Goal: Task Accomplishment & Management: Manage account settings

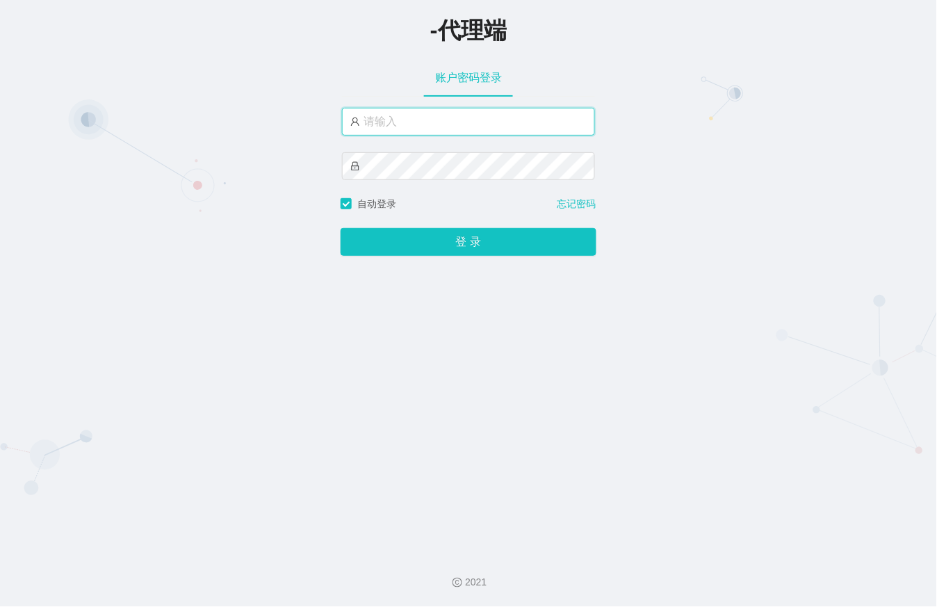
type input "xiaohei06"
click at [441, 260] on div "-代理端 账户密码登录 xiaohei06 自动登录 忘记密码 登 录" at bounding box center [468, 271] width 937 height 542
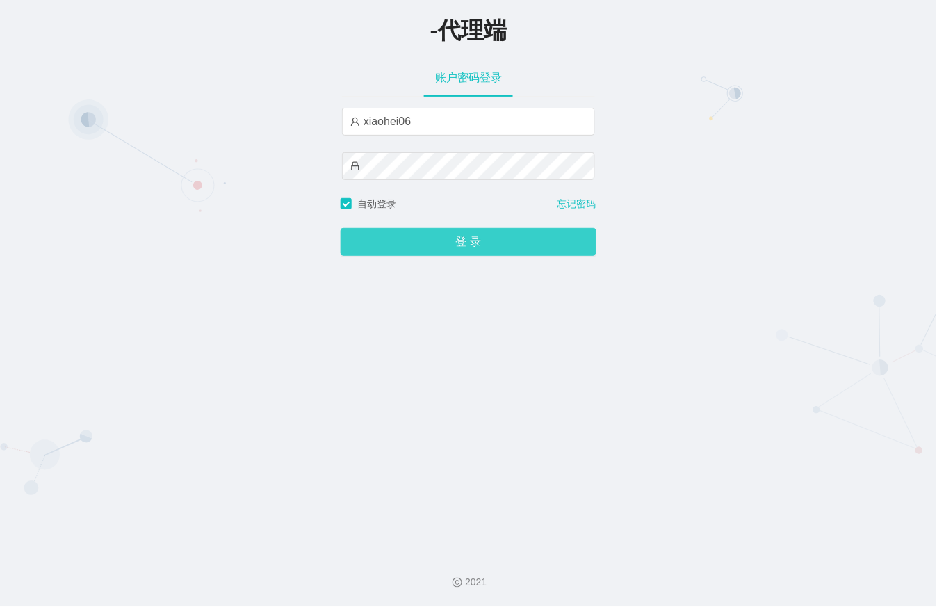
click at [445, 244] on button "登 录" at bounding box center [469, 242] width 256 height 28
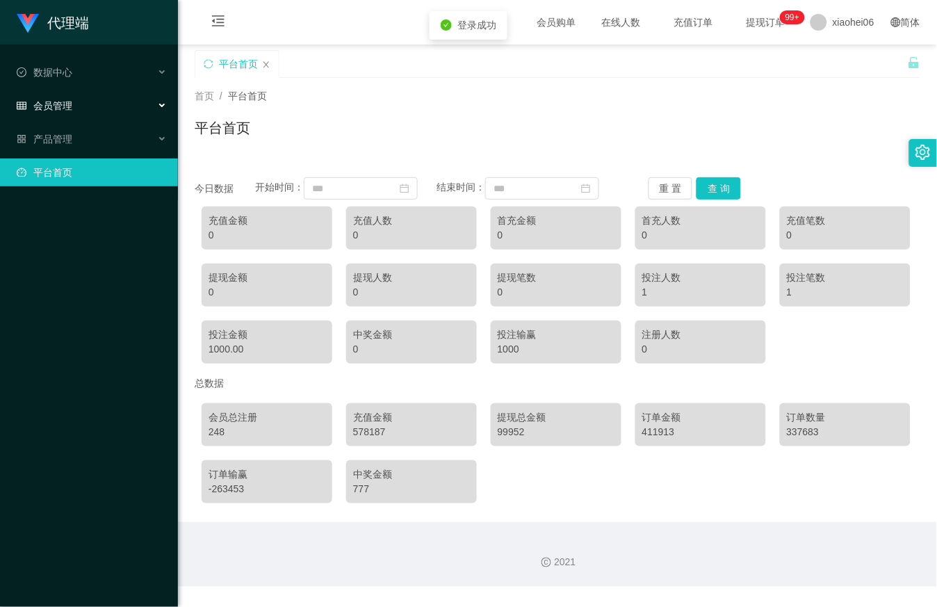
click at [85, 99] on div "会员管理" at bounding box center [89, 106] width 178 height 28
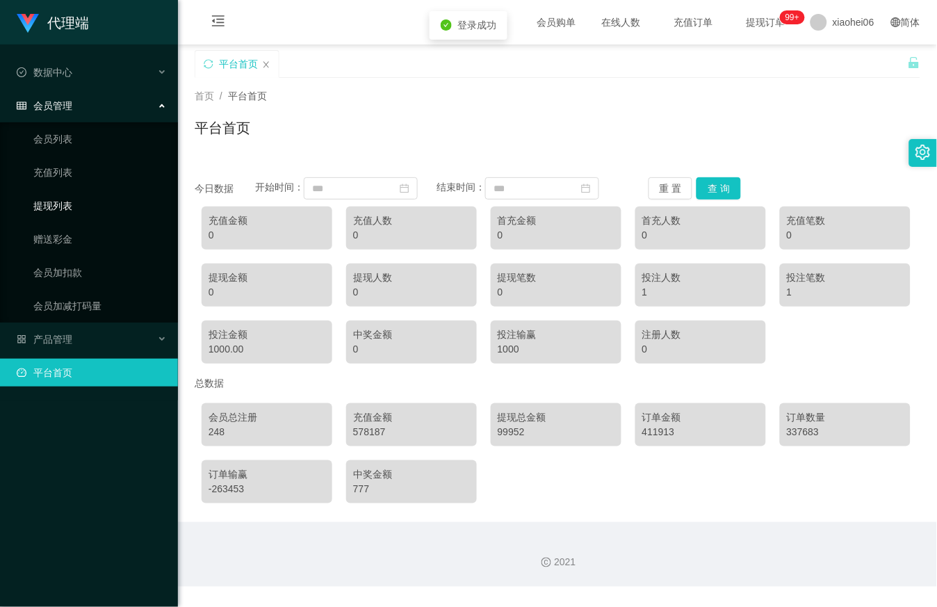
click at [84, 202] on link "提现列表" at bounding box center [99, 206] width 133 height 28
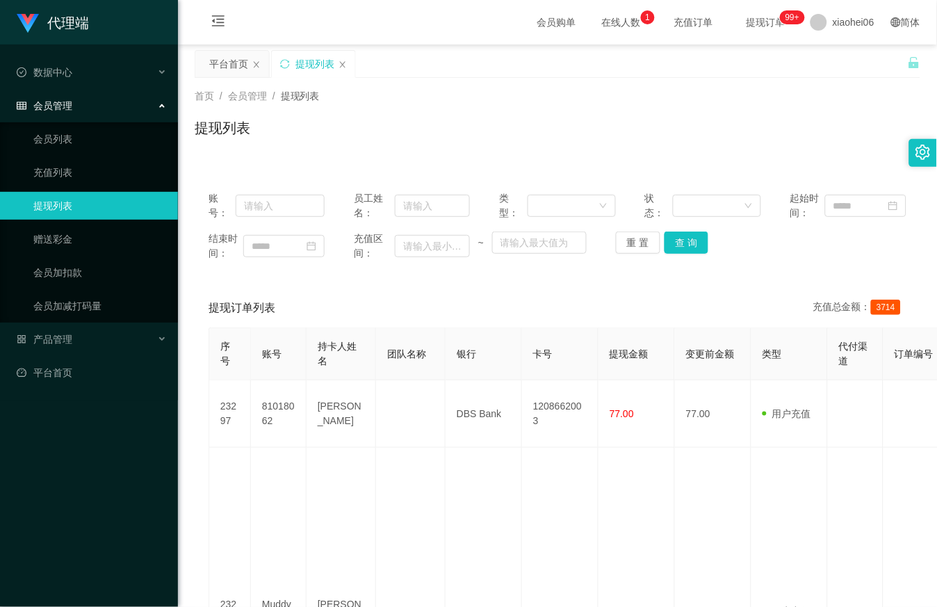
click at [418, 124] on div "提现列表" at bounding box center [558, 133] width 726 height 32
click at [129, 105] on div "会员管理" at bounding box center [89, 106] width 178 height 28
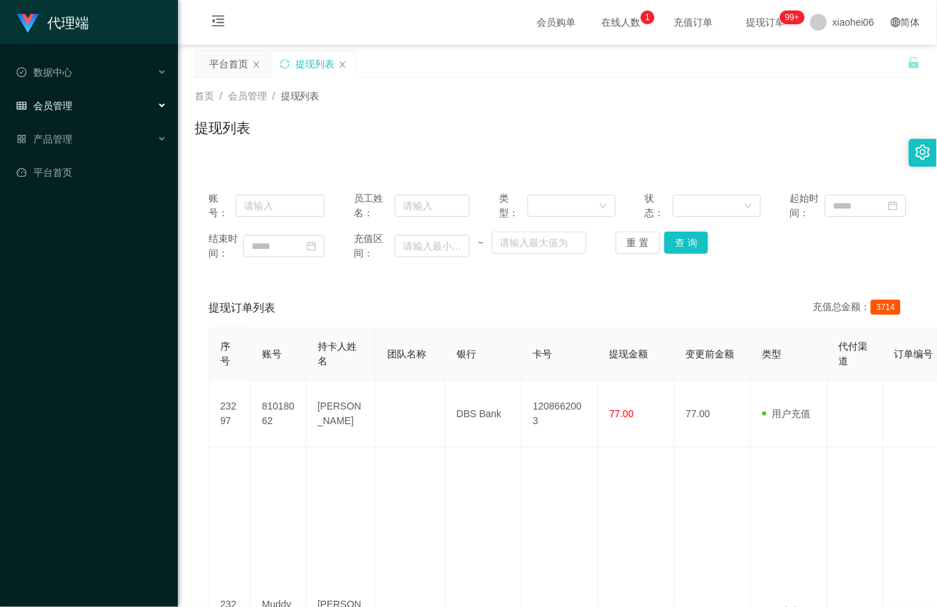
click at [454, 106] on div "首页 / 会员管理 / 提现列表 / 提现列表" at bounding box center [558, 119] width 726 height 60
